Goal: Task Accomplishment & Management: Use online tool/utility

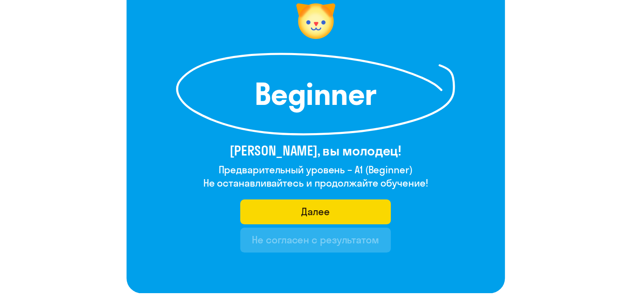
scroll to position [83, 0]
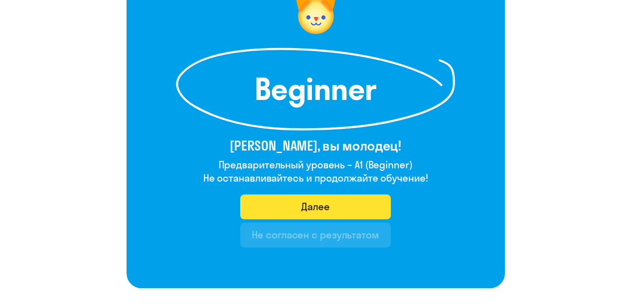
click at [330, 212] on button "Далее" at bounding box center [315, 207] width 151 height 25
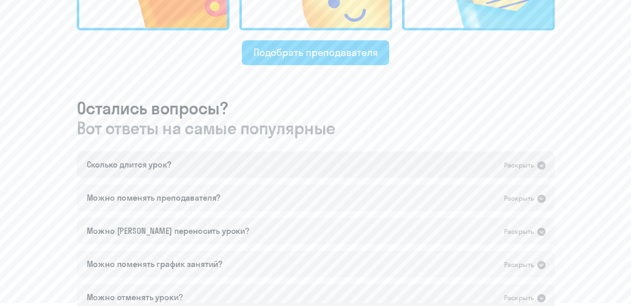
scroll to position [415, 0]
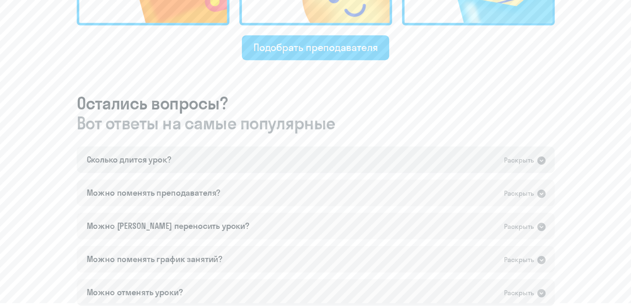
click at [513, 157] on div "Раскрыть" at bounding box center [519, 160] width 30 height 10
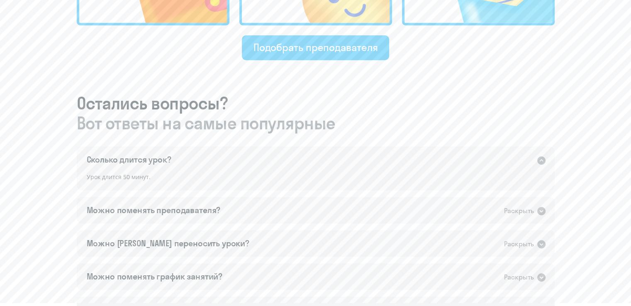
click at [512, 160] on div "Раскрыть" at bounding box center [519, 160] width 30 height 10
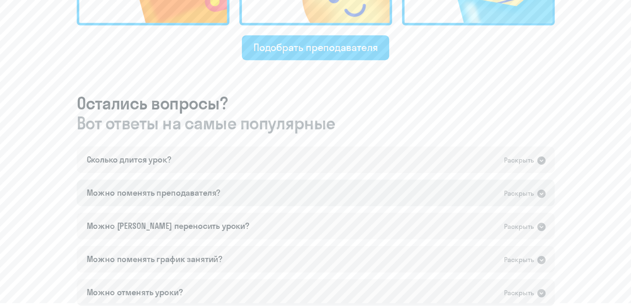
click at [286, 188] on div "Можно поменять преподавателя? Раскрыть" at bounding box center [316, 193] width 478 height 27
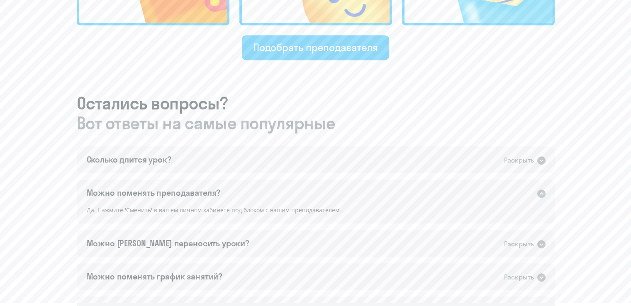
drag, startPoint x: 299, startPoint y: 191, endPoint x: 297, endPoint y: 114, distance: 77.3
click at [299, 191] on div "Можно поменять преподавателя? Раскрыть" at bounding box center [316, 193] width 478 height 27
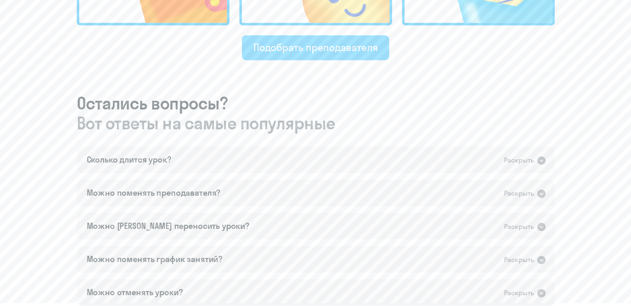
click at [302, 56] on button "Подобрать преподавателя" at bounding box center [316, 47] width 148 height 25
